Goal: Navigation & Orientation: Find specific page/section

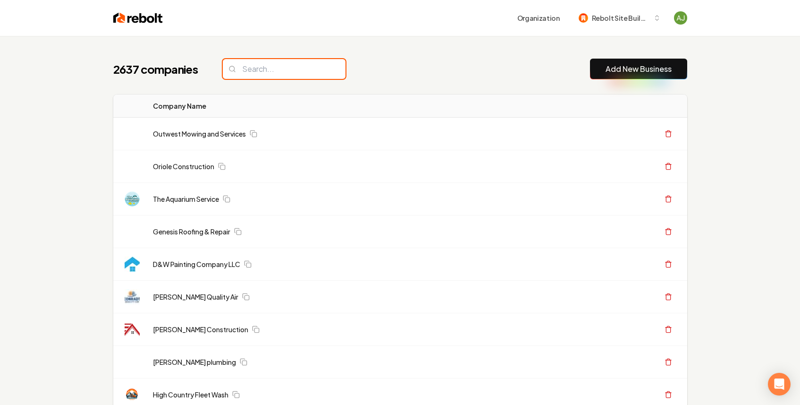
click at [289, 66] on input "search" at bounding box center [284, 69] width 123 height 20
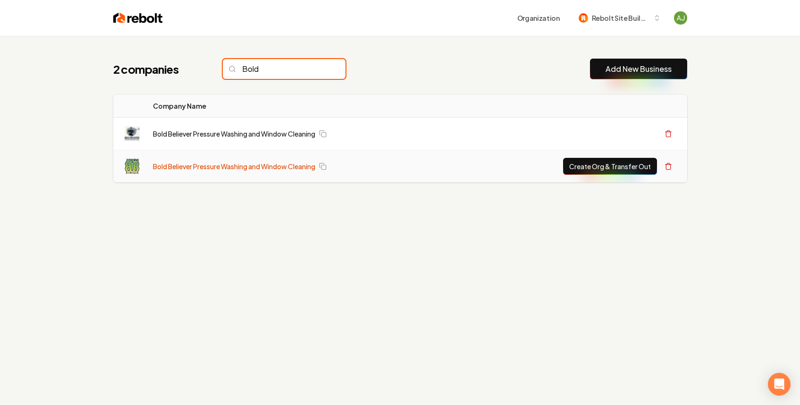
type input "Bold"
click at [215, 167] on link "Bold Believer Pressure Washing and Window Cleaning" at bounding box center [234, 166] width 162 height 9
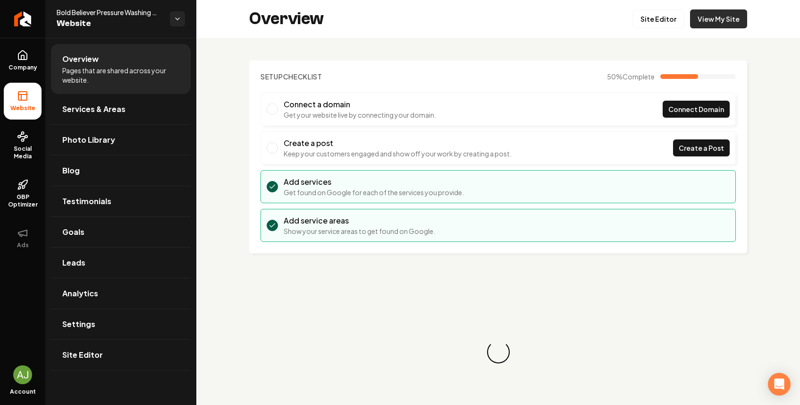
click at [712, 21] on link "View My Site" at bounding box center [718, 18] width 57 height 19
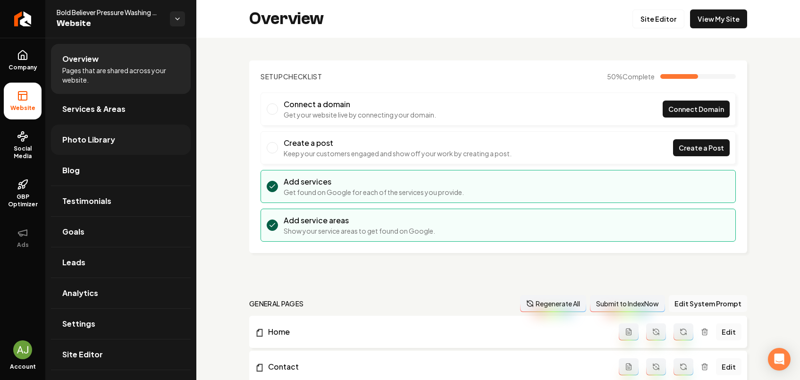
click at [102, 148] on link "Photo Library" at bounding box center [121, 140] width 140 height 30
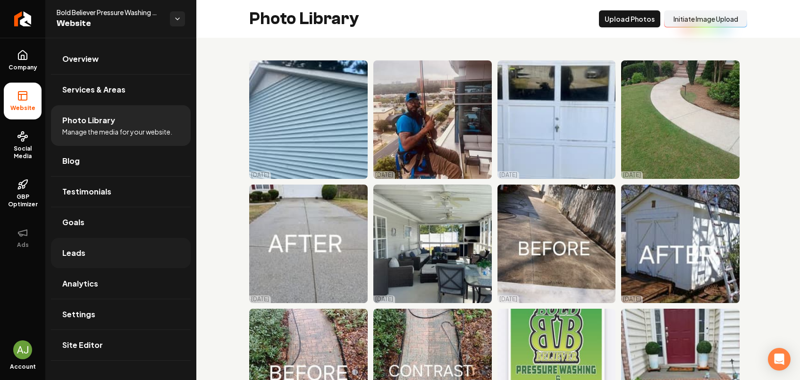
click at [81, 254] on span "Leads" at bounding box center [73, 252] width 23 height 11
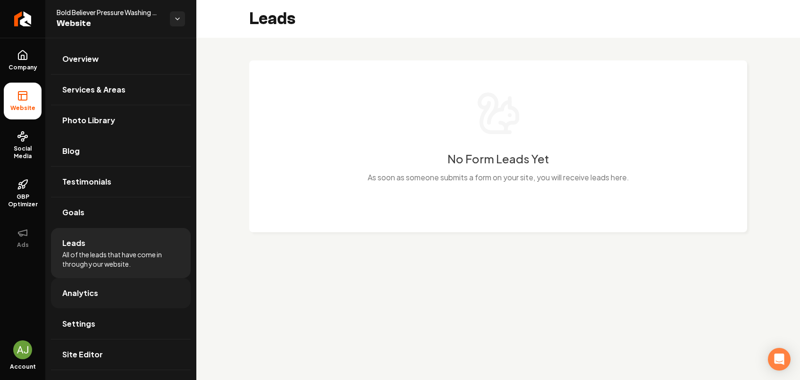
click at [70, 291] on span "Analytics" at bounding box center [80, 293] width 36 height 11
